Goal: Navigation & Orientation: Find specific page/section

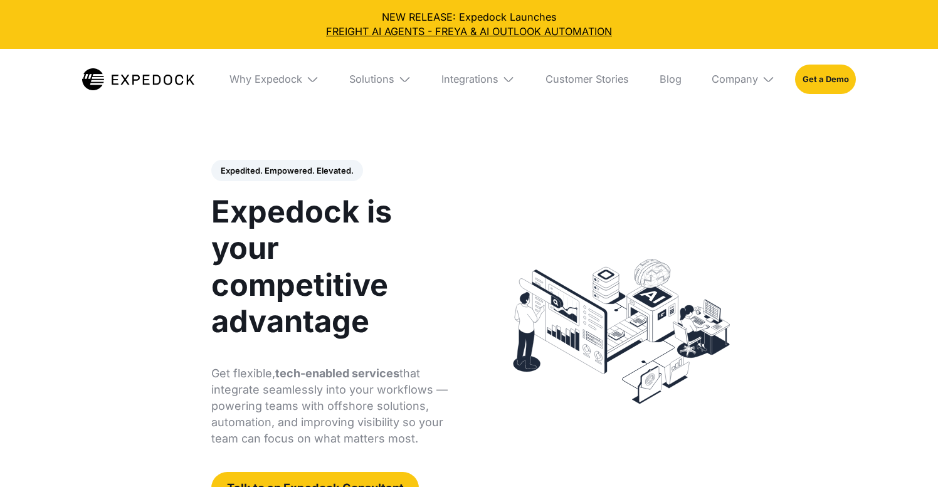
select select
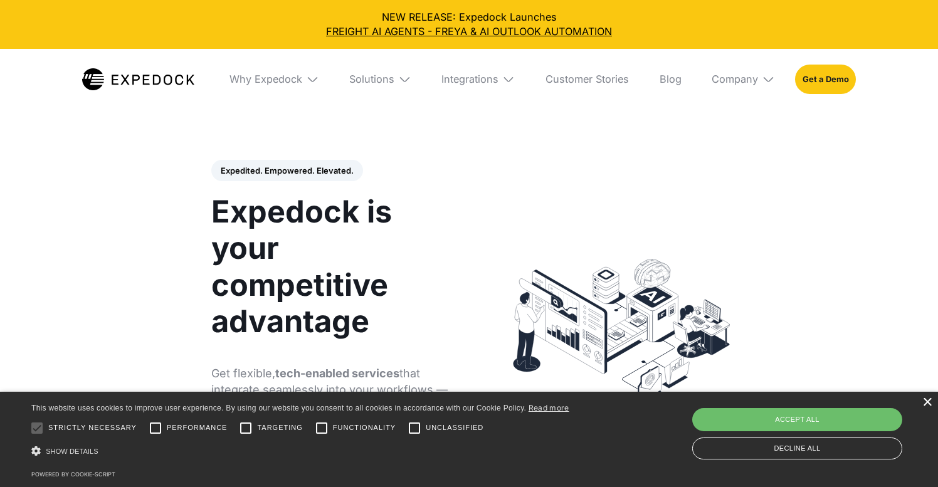
click at [930, 402] on div "×" at bounding box center [926, 402] width 9 height 9
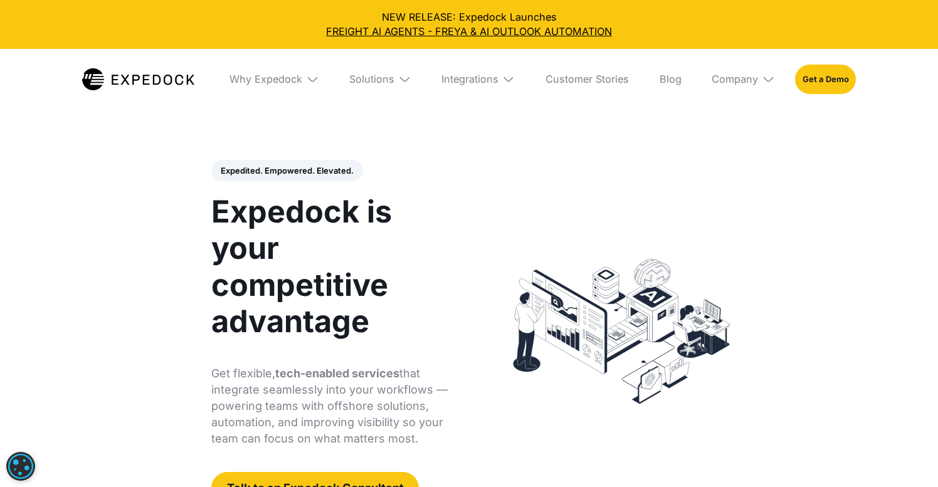
click at [762, 76] on img at bounding box center [768, 79] width 13 height 13
click at [742, 129] on link "About Us" at bounding box center [742, 126] width 83 height 33
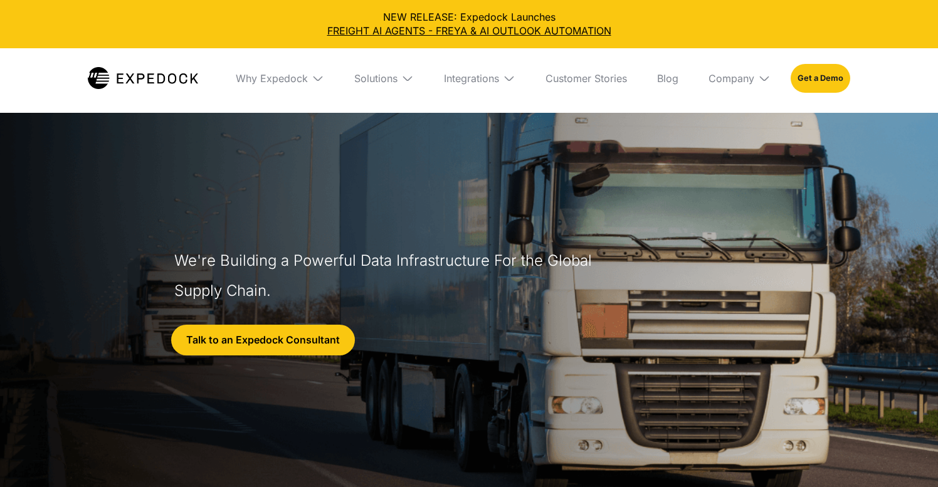
select select
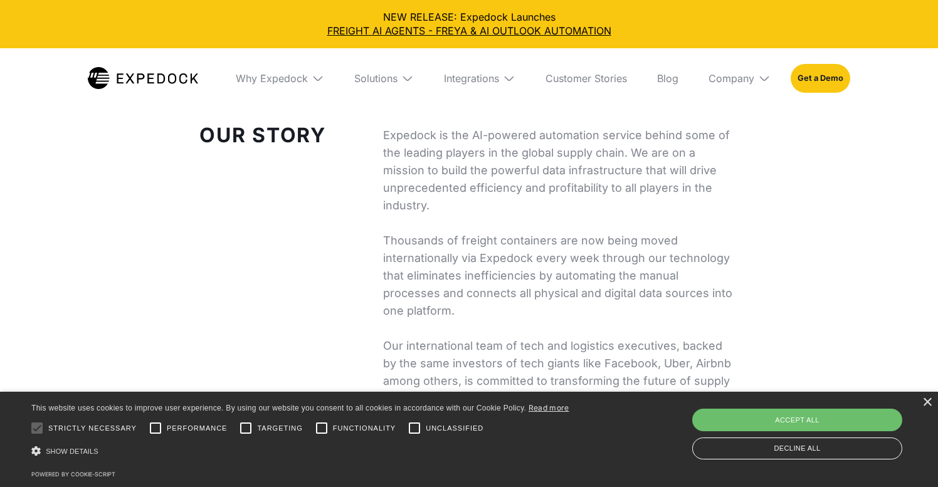
scroll to position [466, 0]
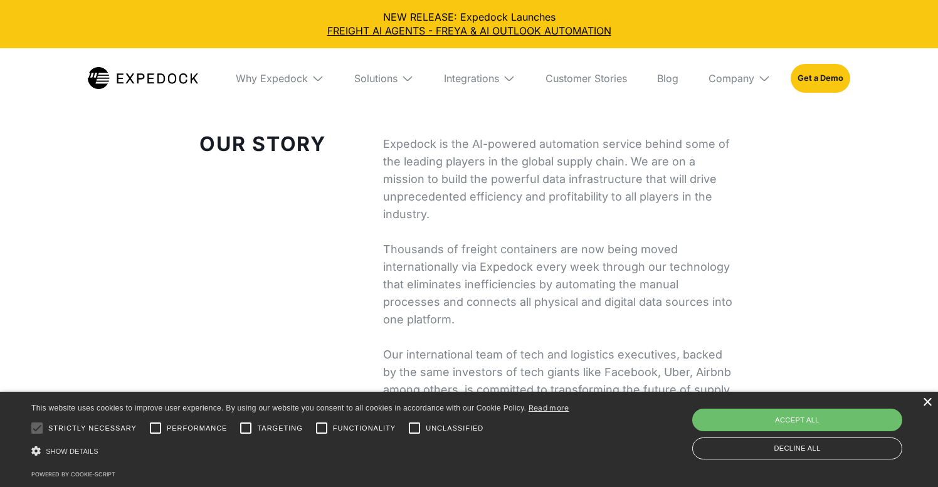
click at [926, 405] on div "×" at bounding box center [926, 402] width 9 height 9
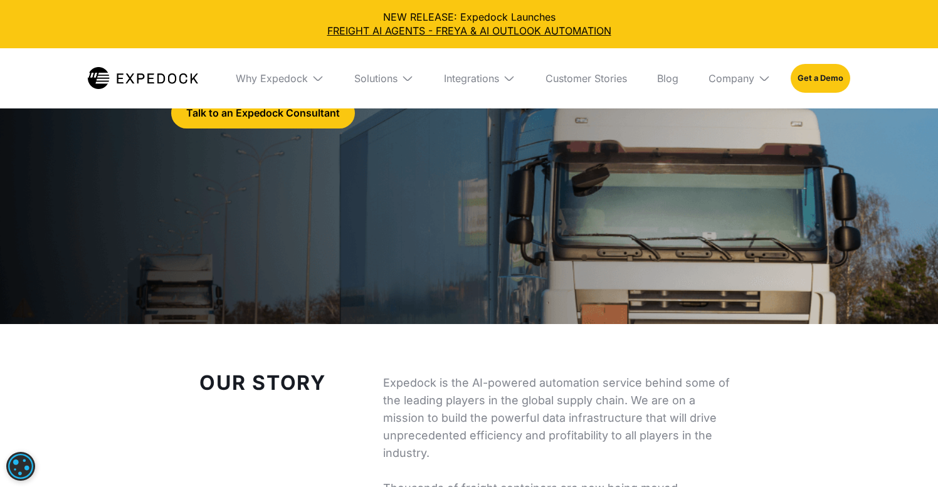
scroll to position [0, 0]
